Goal: Find specific page/section: Find specific page/section

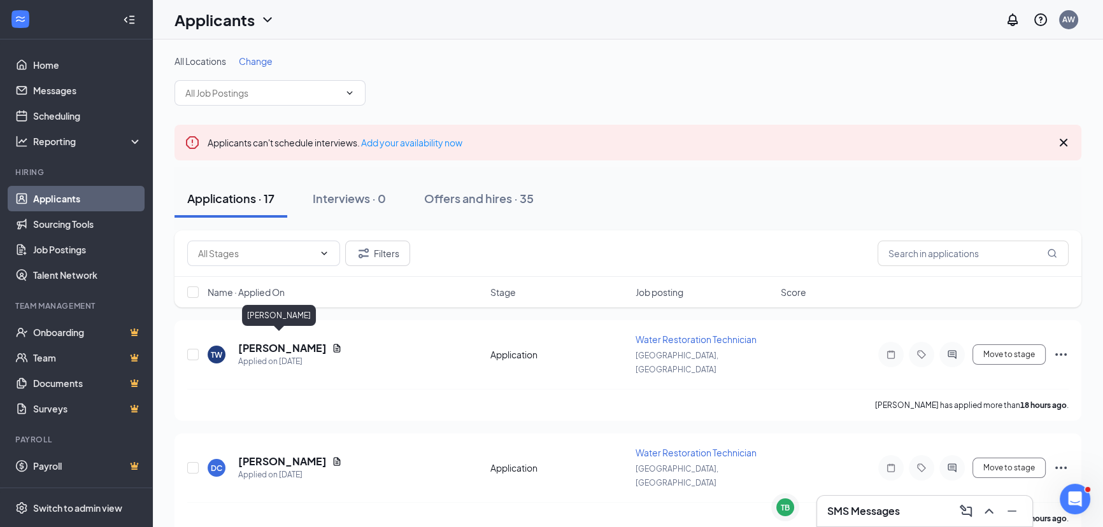
click at [260, 341] on h5 "[PERSON_NAME]" at bounding box center [282, 348] width 89 height 14
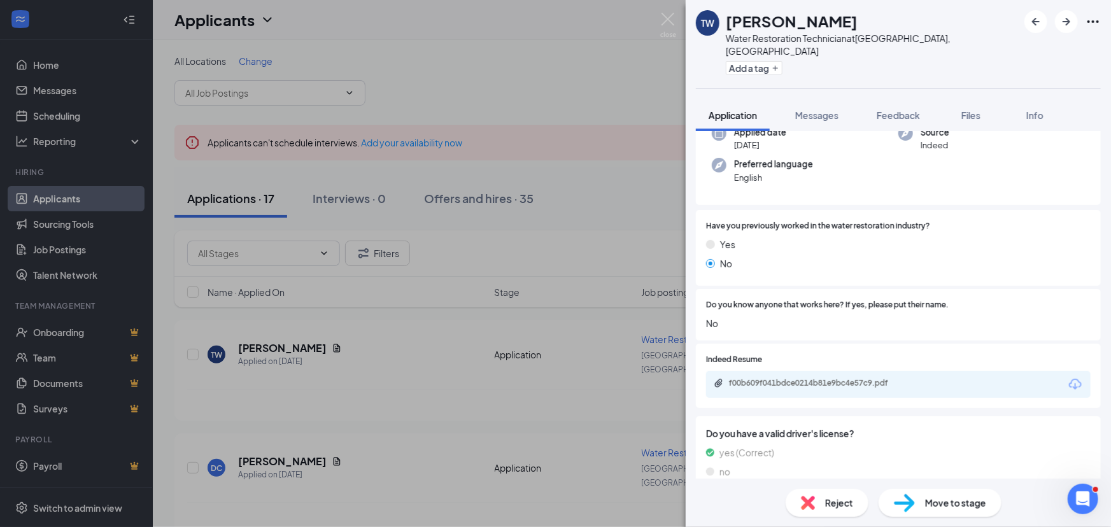
scroll to position [113, 0]
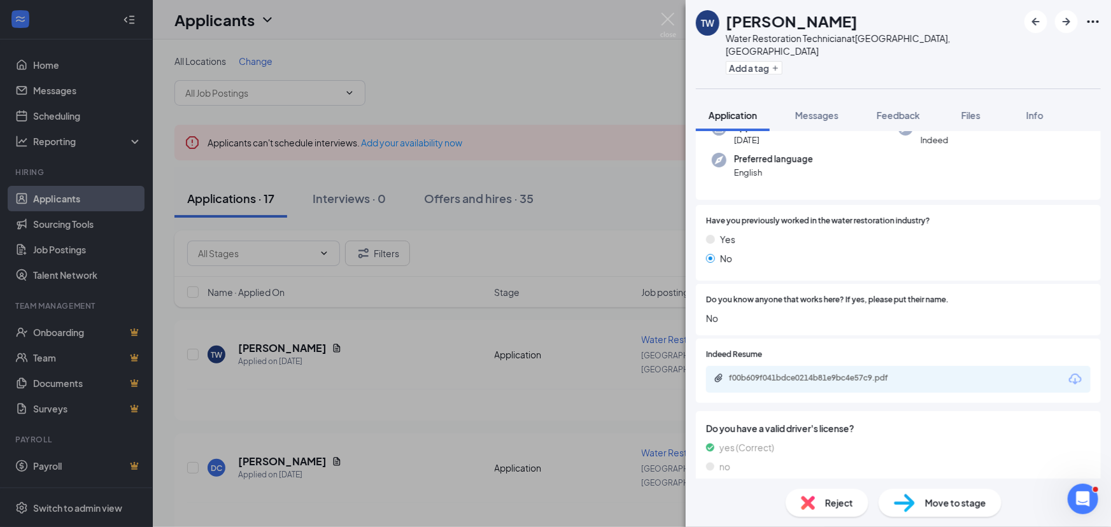
click at [1051, 32] on div at bounding box center [1062, 21] width 76 height 23
click at [1056, 27] on div at bounding box center [1062, 21] width 76 height 23
click at [1056, 27] on button "button" at bounding box center [1066, 21] width 23 height 23
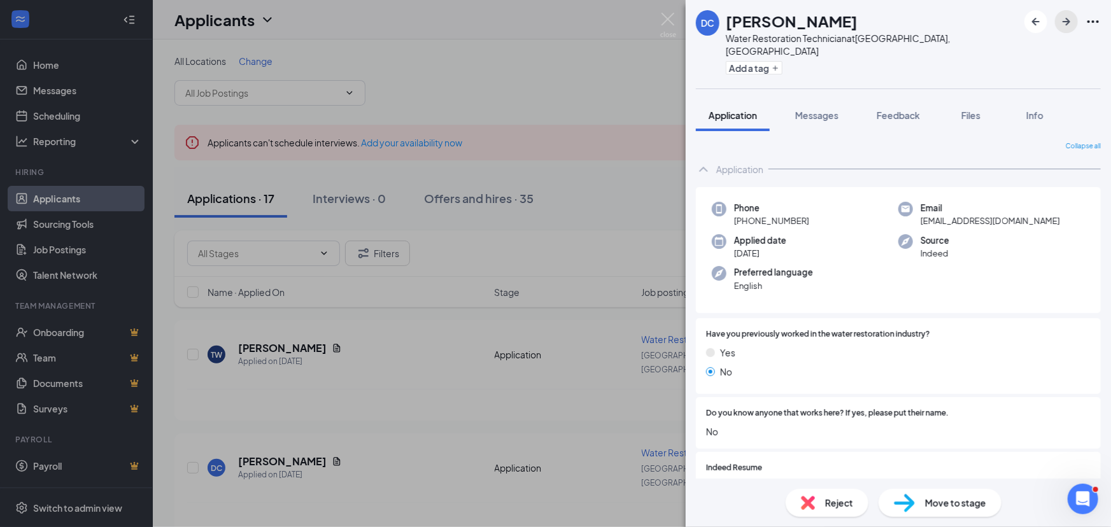
click at [1056, 27] on button "button" at bounding box center [1066, 21] width 23 height 23
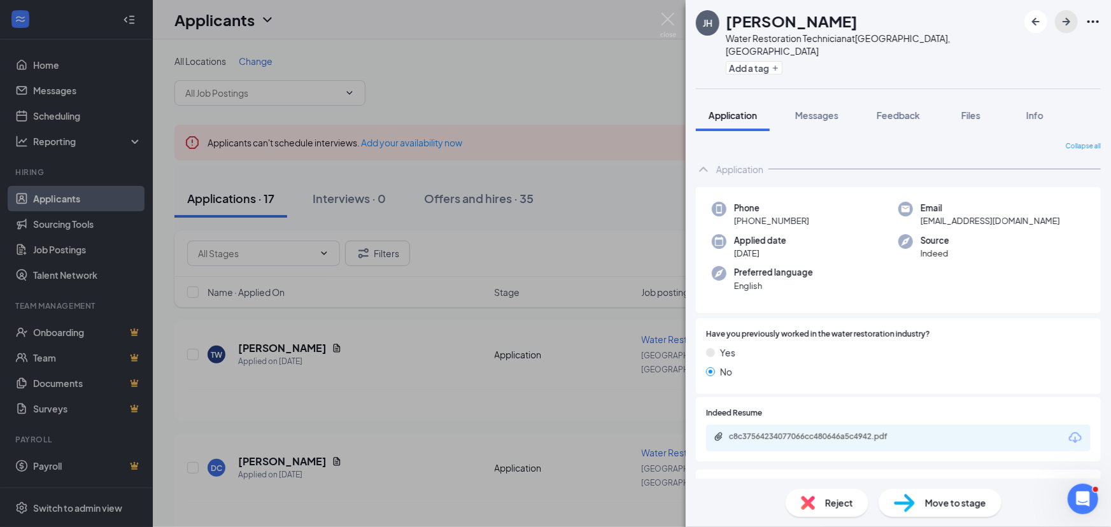
drag, startPoint x: 1056, startPoint y: 27, endPoint x: 989, endPoint y: 173, distance: 161.3
click at [989, 173] on div "[PERSON_NAME] Water Restoration Technician at [GEOGRAPHIC_DATA], [GEOGRAPHIC_DA…" at bounding box center [898, 263] width 425 height 527
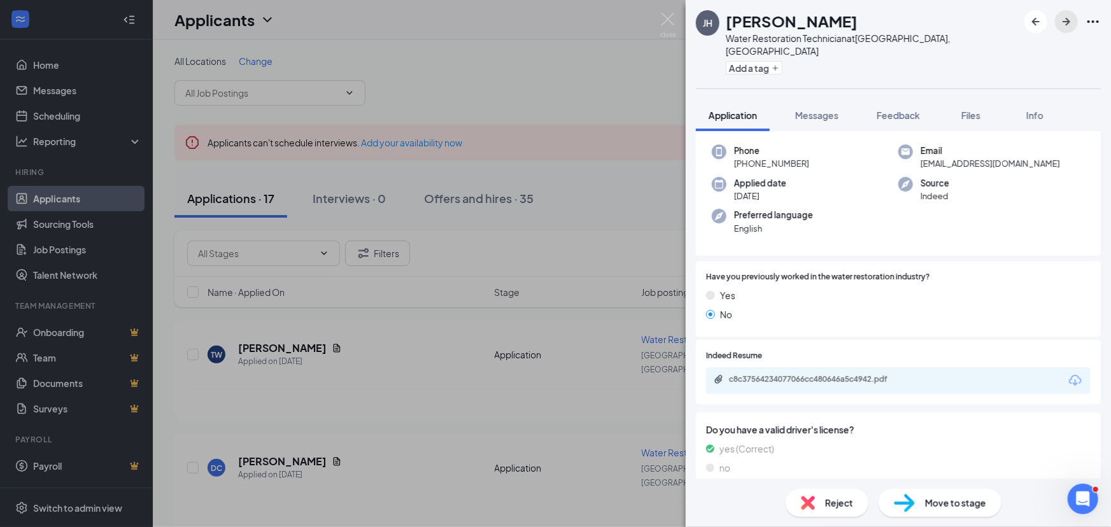
scroll to position [59, 0]
click at [1070, 22] on icon "ArrowRight" at bounding box center [1067, 22] width 8 height 8
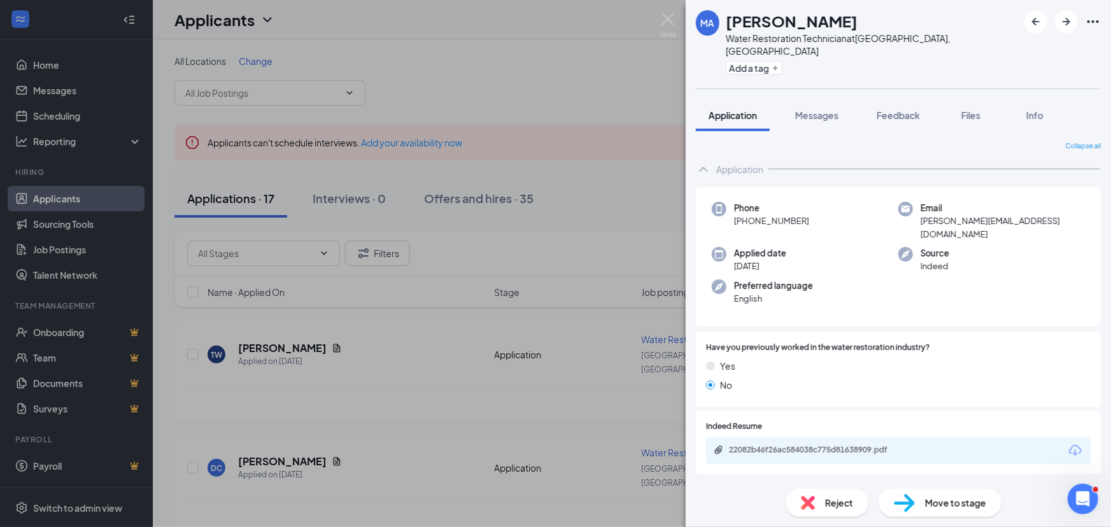
click at [377, 395] on div "MA [PERSON_NAME] Water Restoration Technician at [GEOGRAPHIC_DATA], [GEOGRAPHIC…" at bounding box center [555, 263] width 1111 height 527
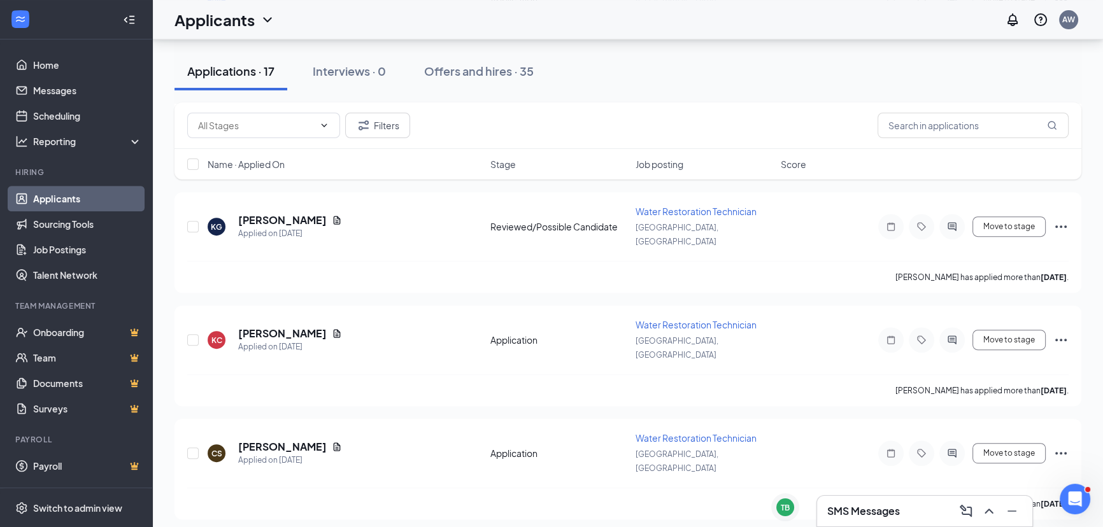
scroll to position [752, 0]
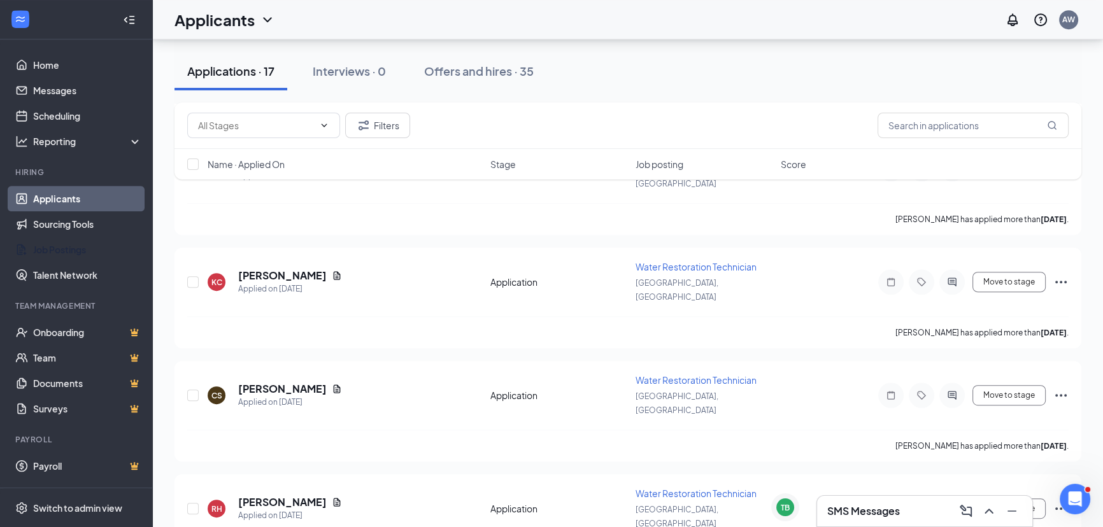
click at [66, 248] on link "Job Postings" at bounding box center [87, 249] width 109 height 25
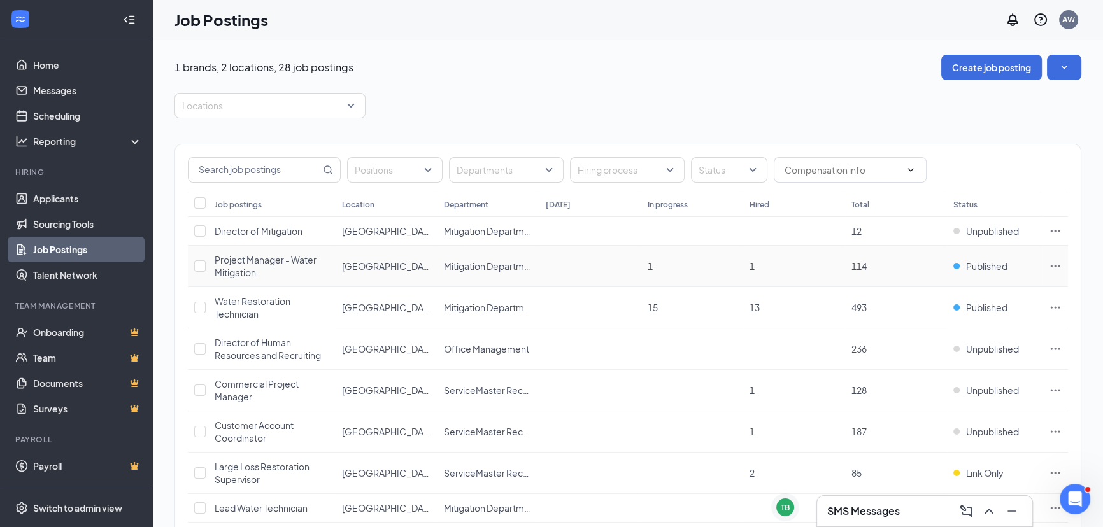
click at [232, 262] on span "Project Manager - Water Mitigation" at bounding box center [266, 266] width 102 height 24
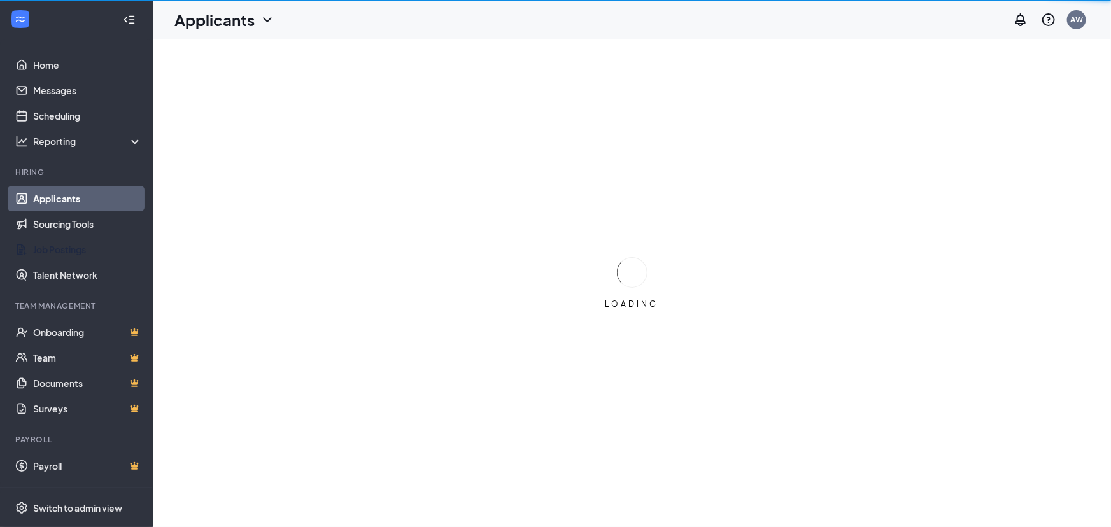
click at [76, 246] on link "Job Postings" at bounding box center [87, 249] width 109 height 25
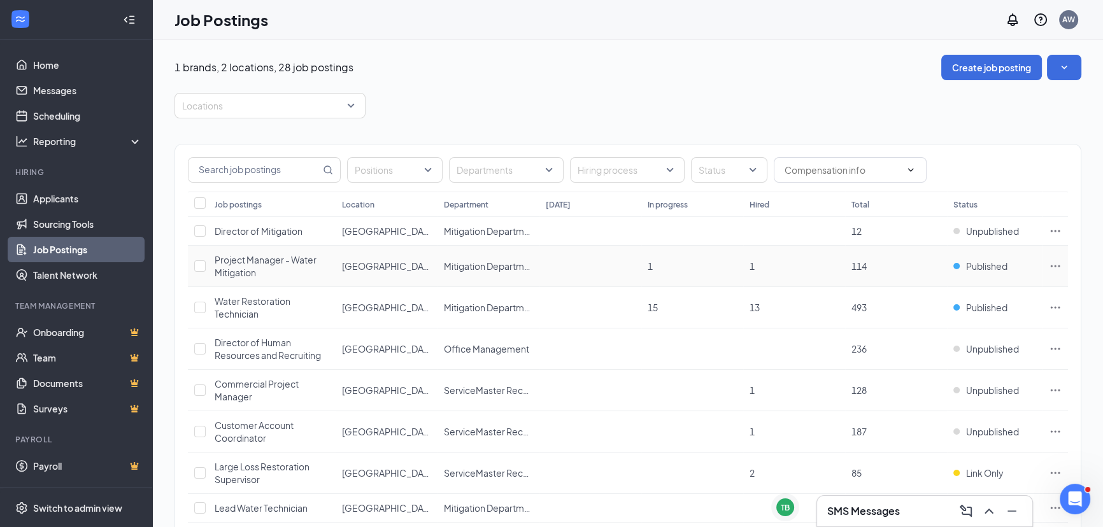
click at [247, 263] on span "Project Manager - Water Mitigation" at bounding box center [266, 266] width 102 height 24
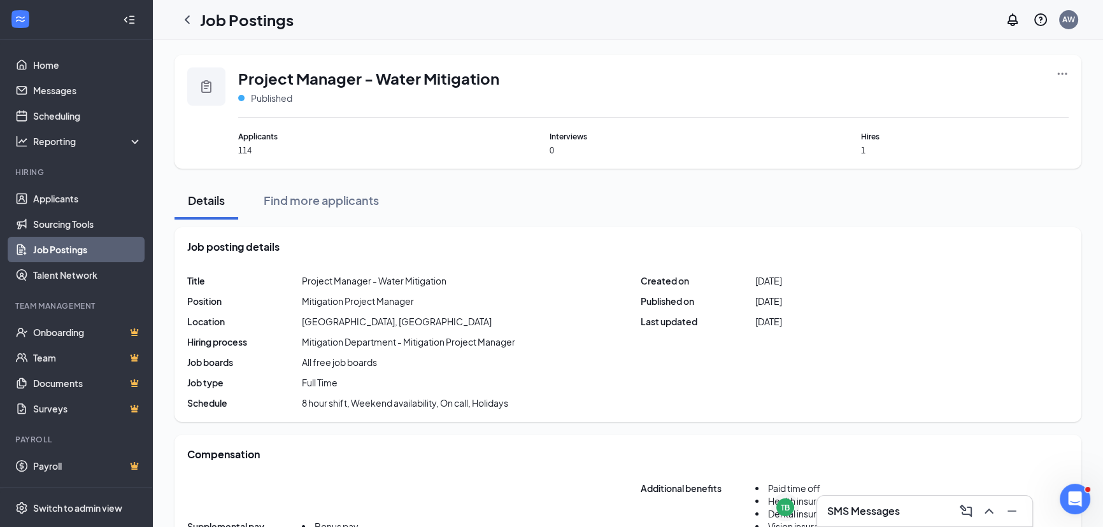
click at [870, 501] on div "SMS Messages" at bounding box center [924, 511] width 195 height 20
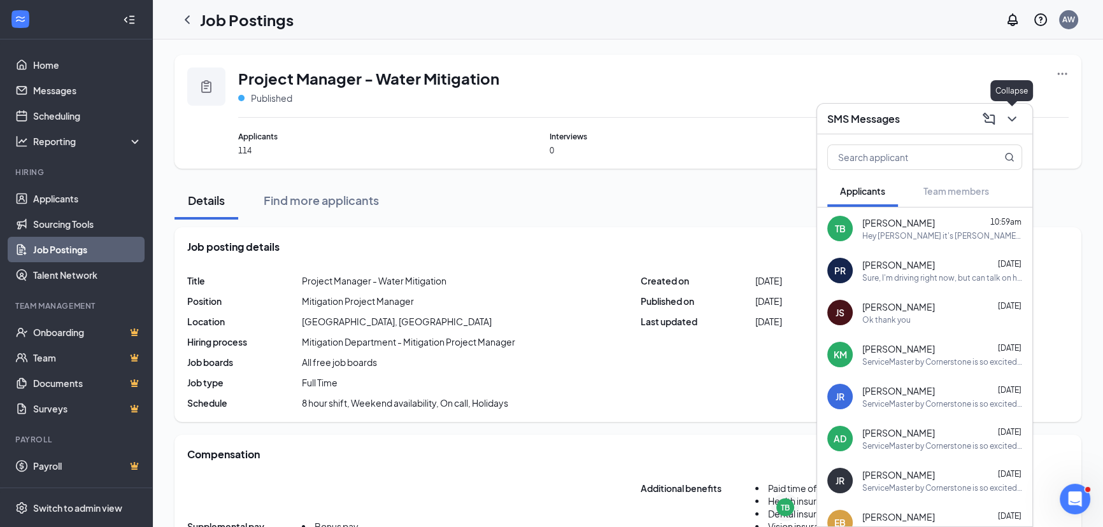
click at [1011, 110] on button at bounding box center [1012, 119] width 20 height 20
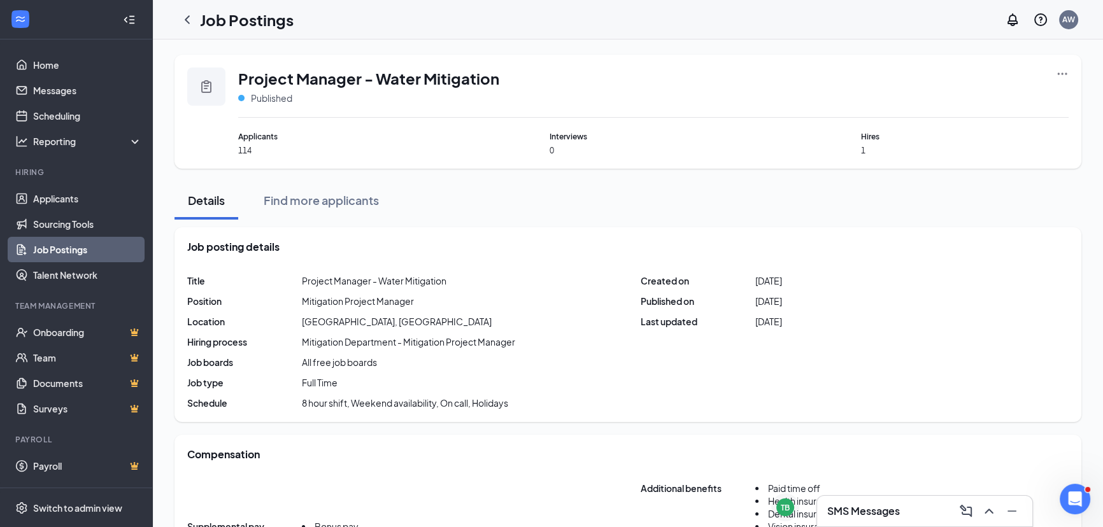
click at [76, 248] on link "Job Postings" at bounding box center [87, 249] width 109 height 25
